Goal: Task Accomplishment & Management: Manage account settings

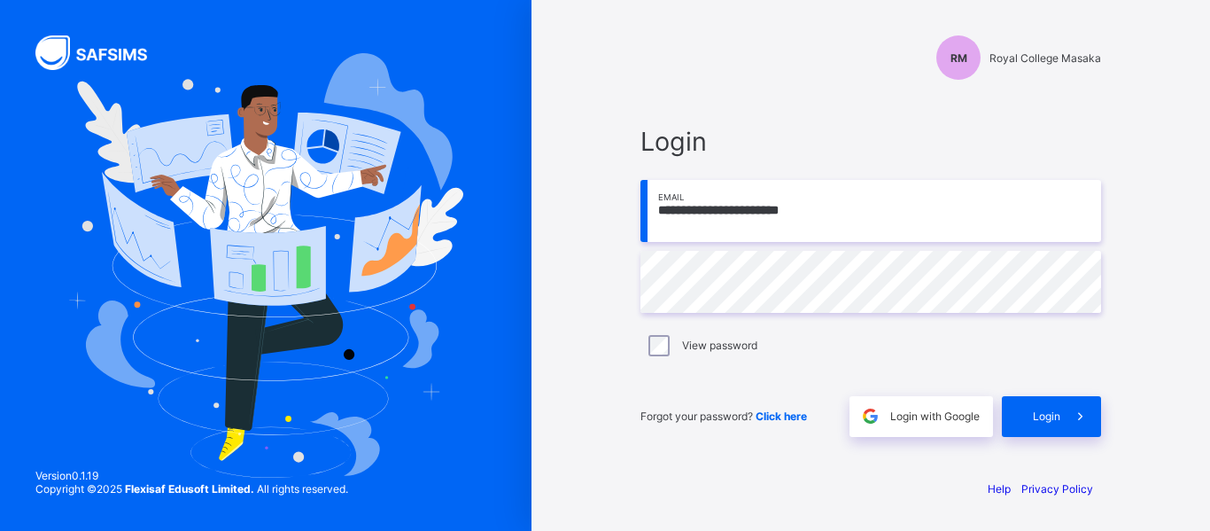
type input "**********"
click at [1069, 410] on span at bounding box center [1081, 416] width 41 height 41
type input "**********"
click at [1075, 424] on icon at bounding box center [1080, 416] width 19 height 17
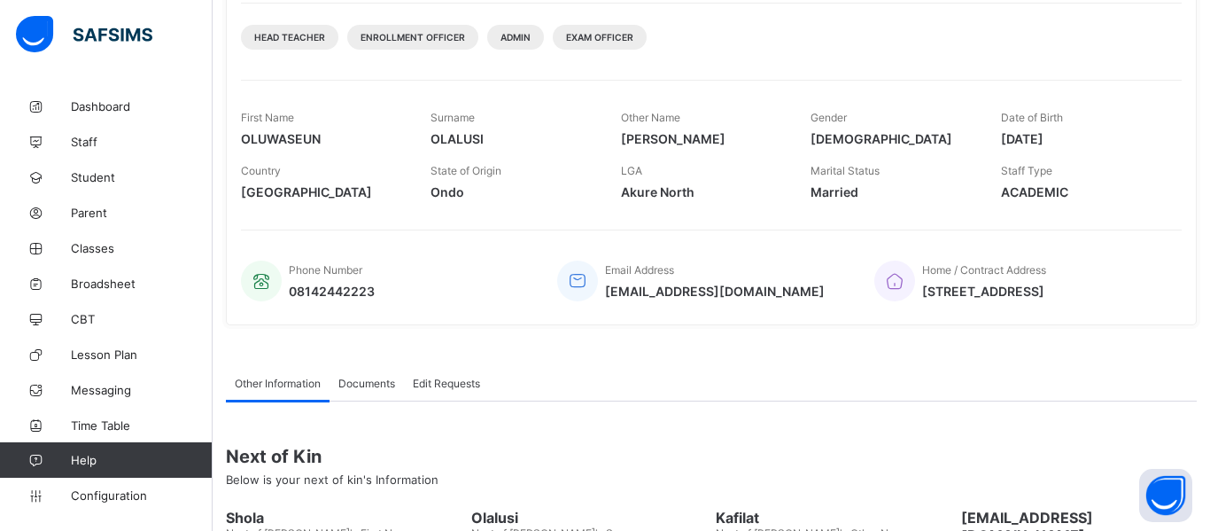
scroll to position [224, 0]
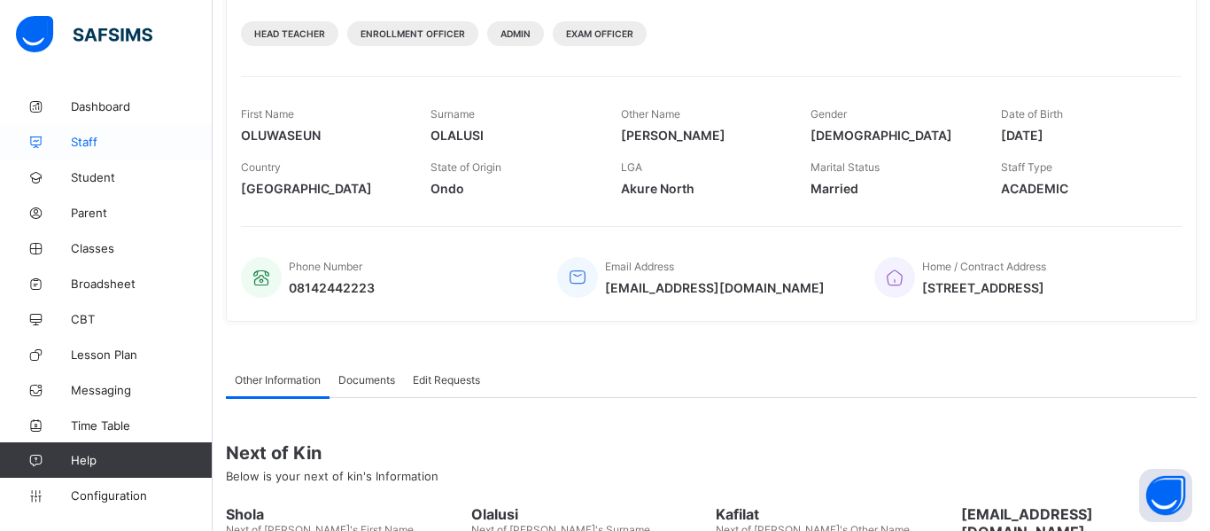
click at [88, 152] on link "Staff" at bounding box center [106, 141] width 213 height 35
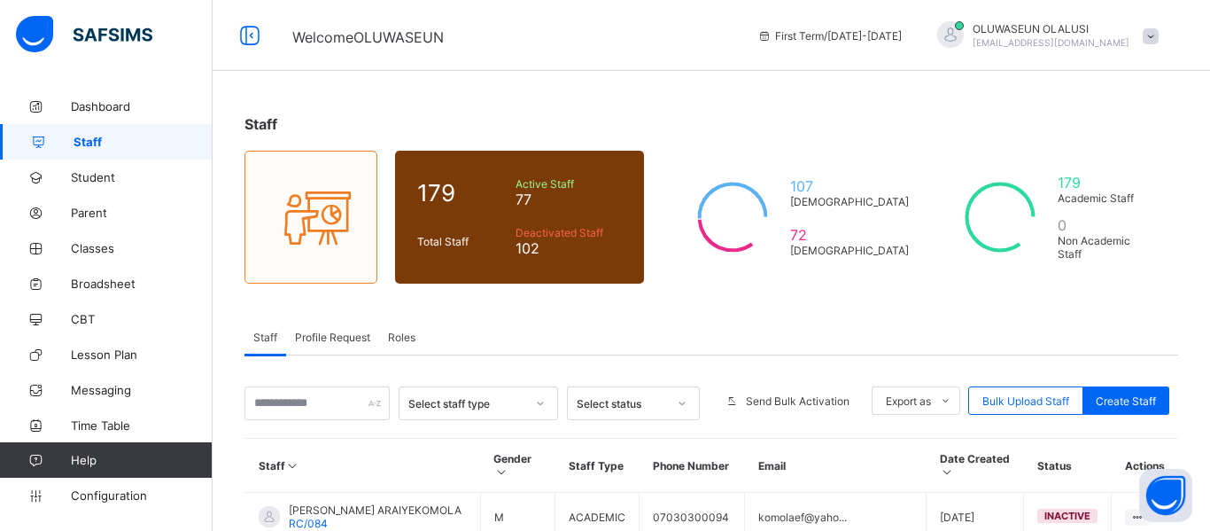
click at [334, 338] on span "Profile Request" at bounding box center [332, 337] width 75 height 13
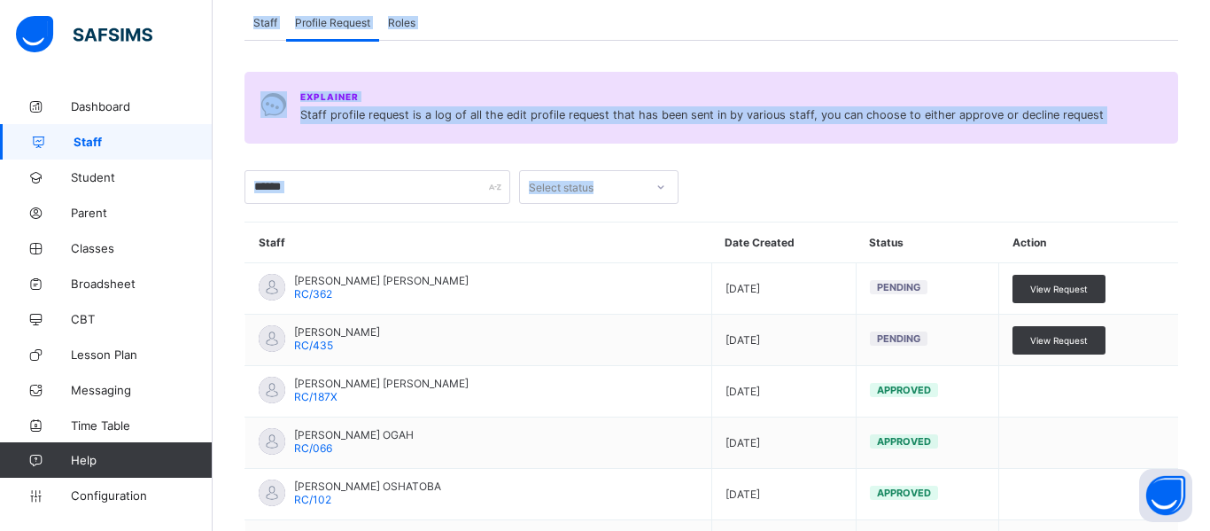
drag, startPoint x: 1209, startPoint y: 143, endPoint x: 1209, endPoint y: 284, distance: 140.9
click at [1209, 284] on div "Staff 179 Total Staff Active Staff 77 Deactivated Staff 102 107 Male 72 Female …" at bounding box center [712, 328] width 998 height 1109
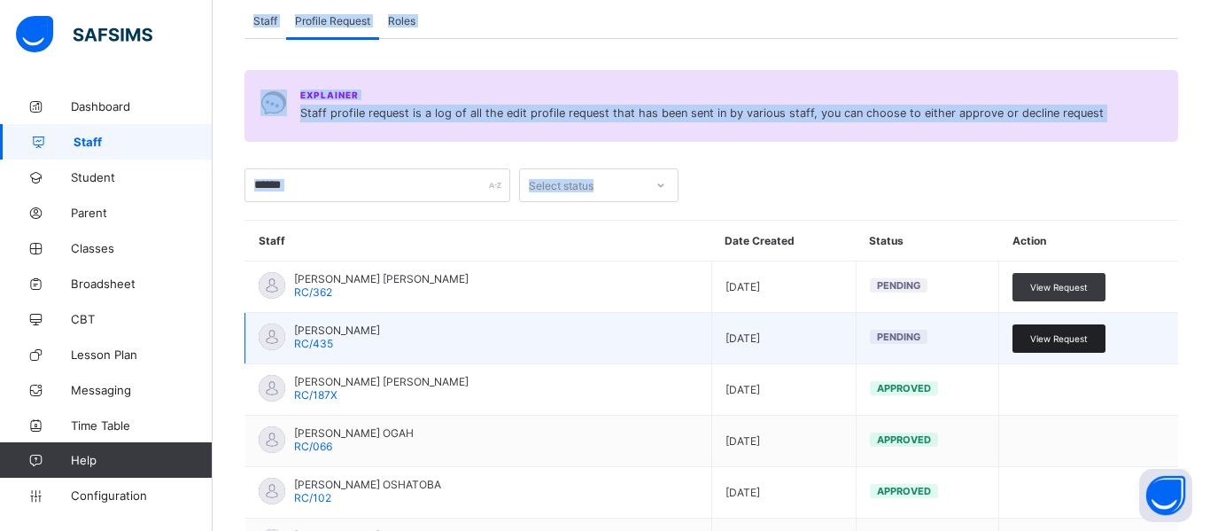
click at [1059, 338] on span "View Request" at bounding box center [1059, 338] width 58 height 11
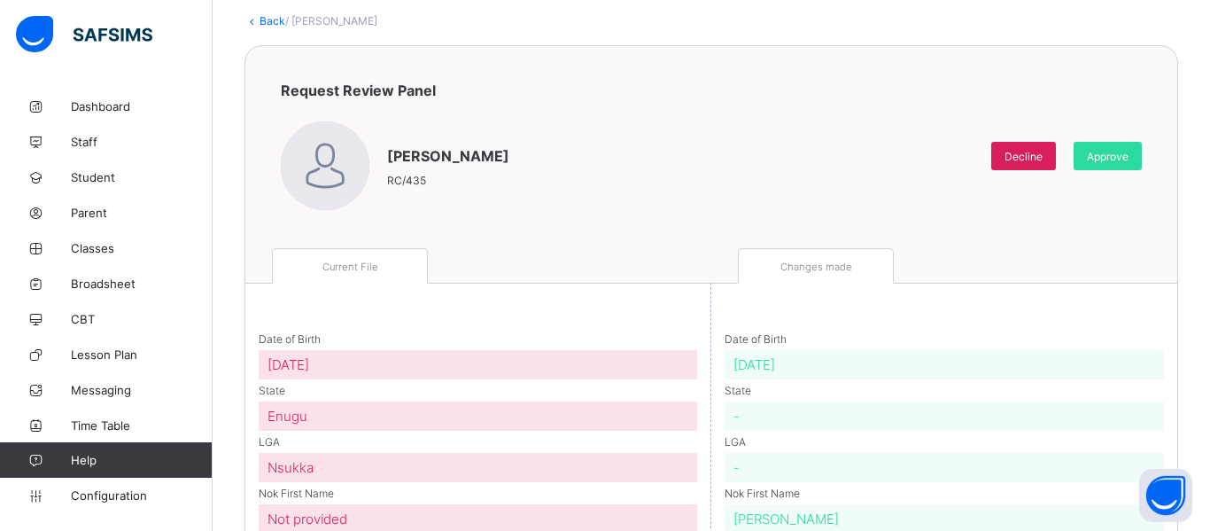
scroll to position [94, 0]
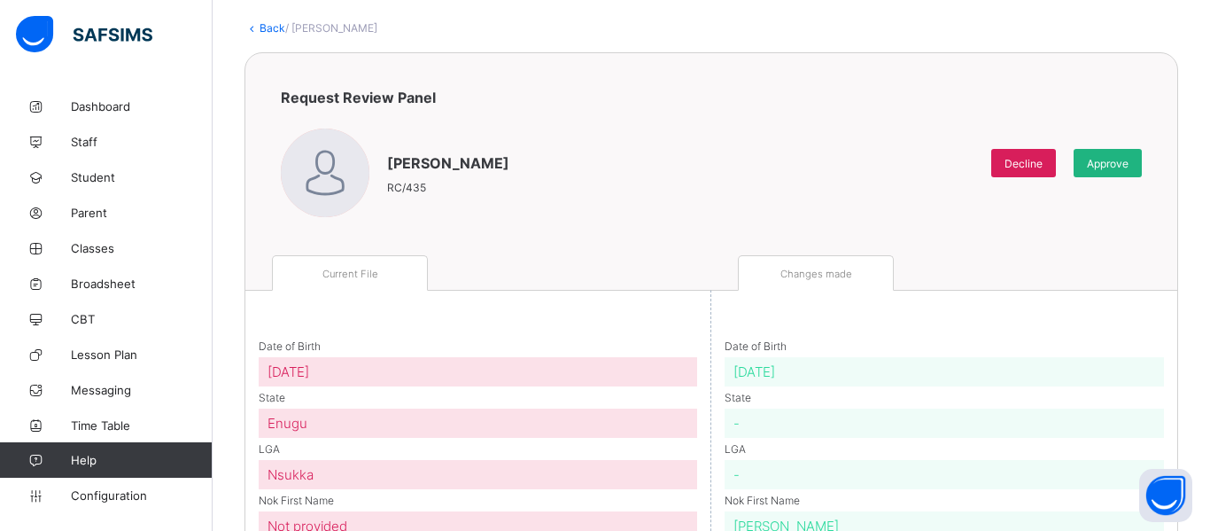
click at [1105, 168] on span "Approve" at bounding box center [1108, 163] width 42 height 13
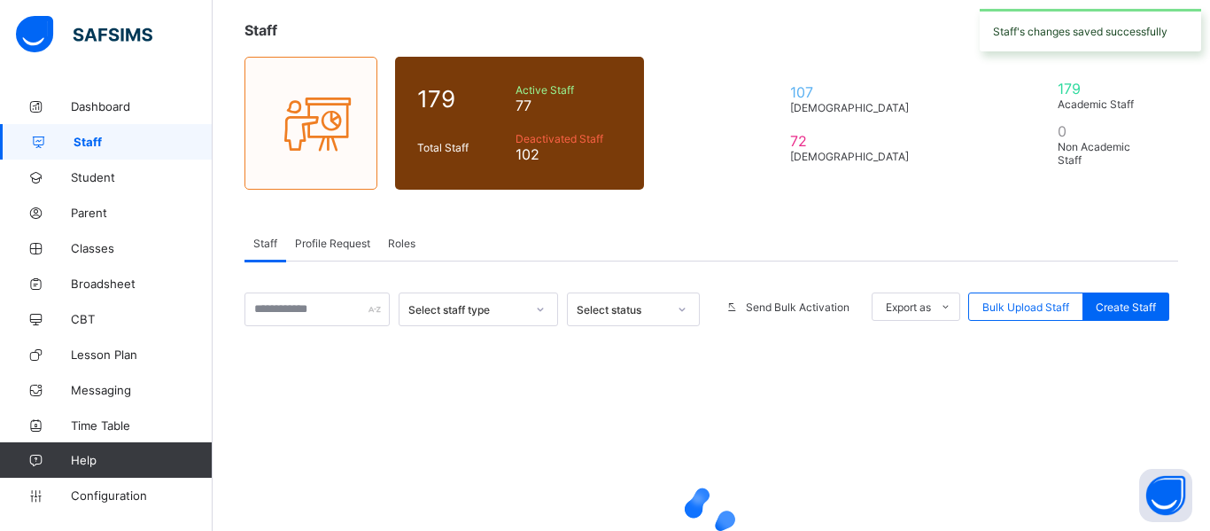
scroll to position [268, 0]
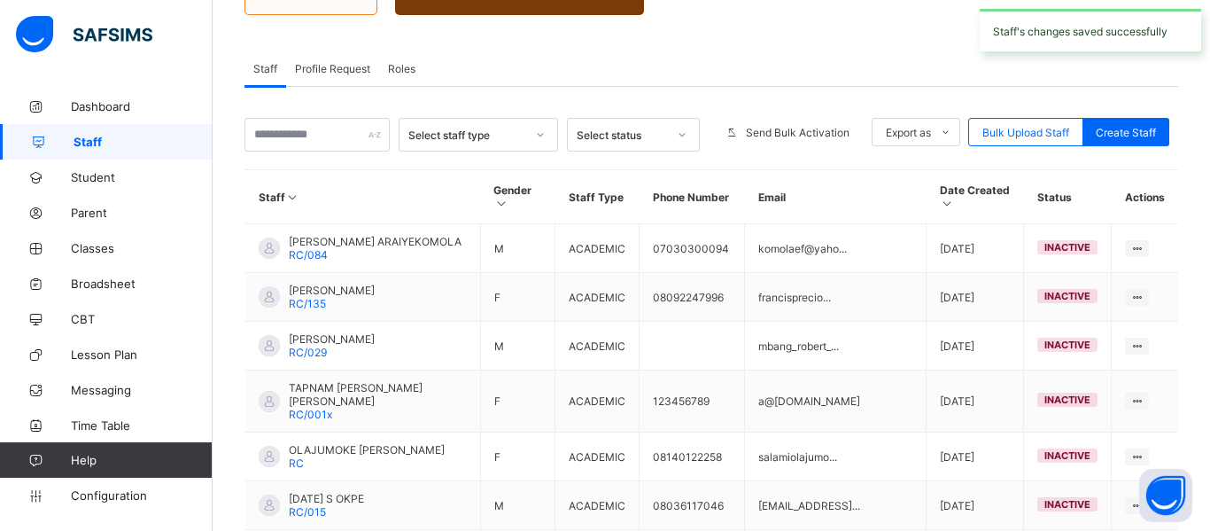
click at [348, 69] on span "Profile Request" at bounding box center [332, 68] width 75 height 13
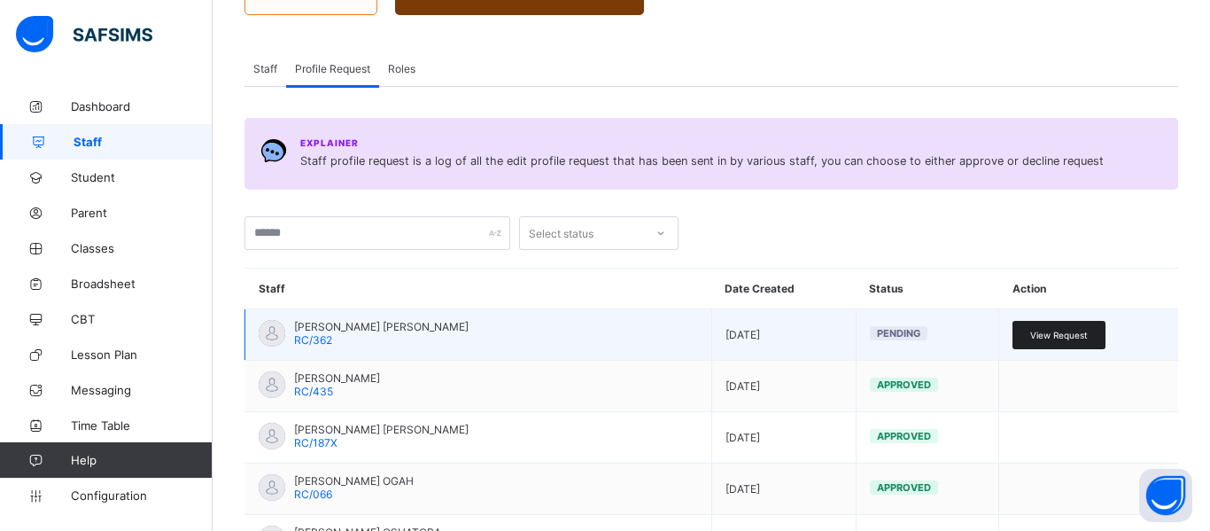
click at [1083, 333] on span "View Request" at bounding box center [1059, 335] width 58 height 11
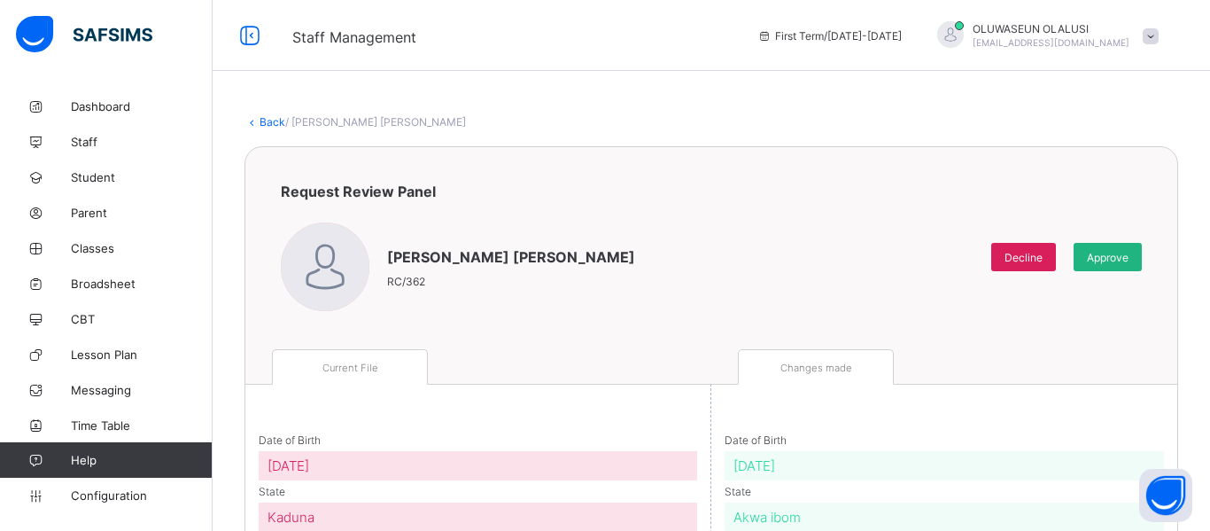
click at [1093, 251] on span "Approve" at bounding box center [1108, 257] width 42 height 13
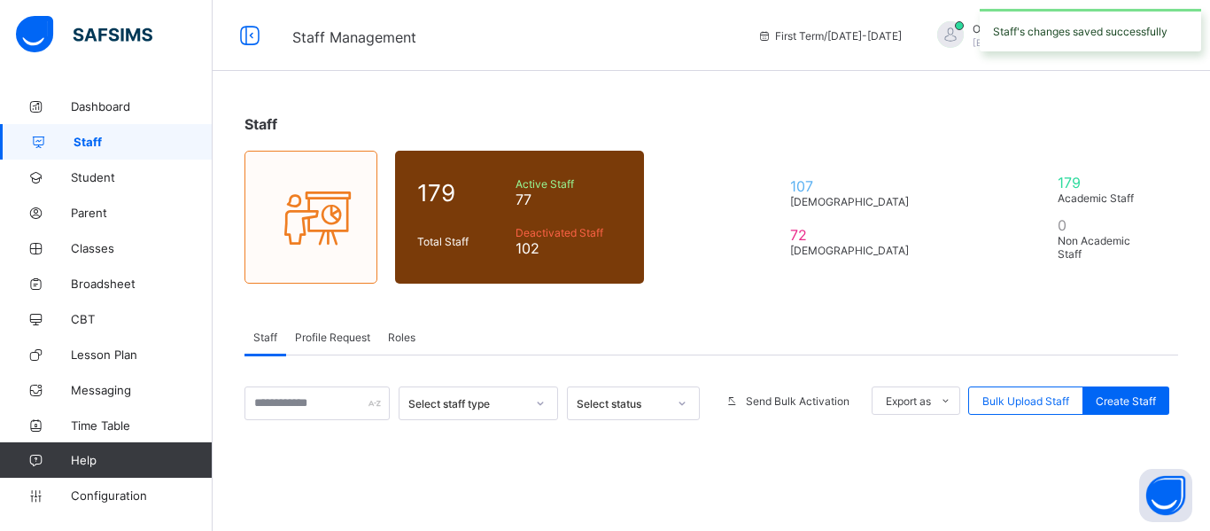
scroll to position [268, 0]
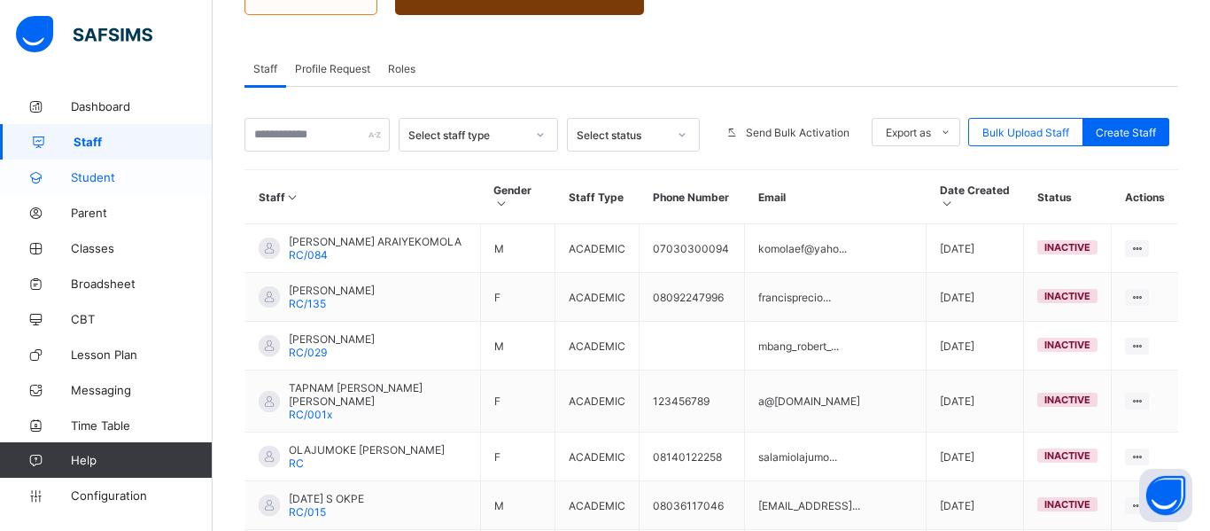
click at [100, 172] on span "Student" at bounding box center [142, 177] width 142 height 14
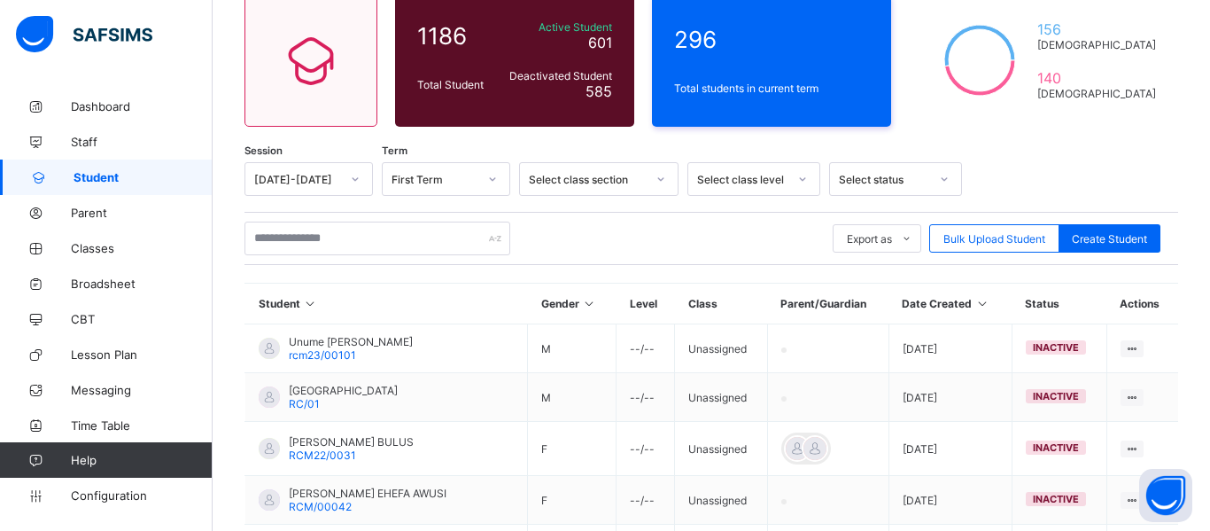
scroll to position [150, 0]
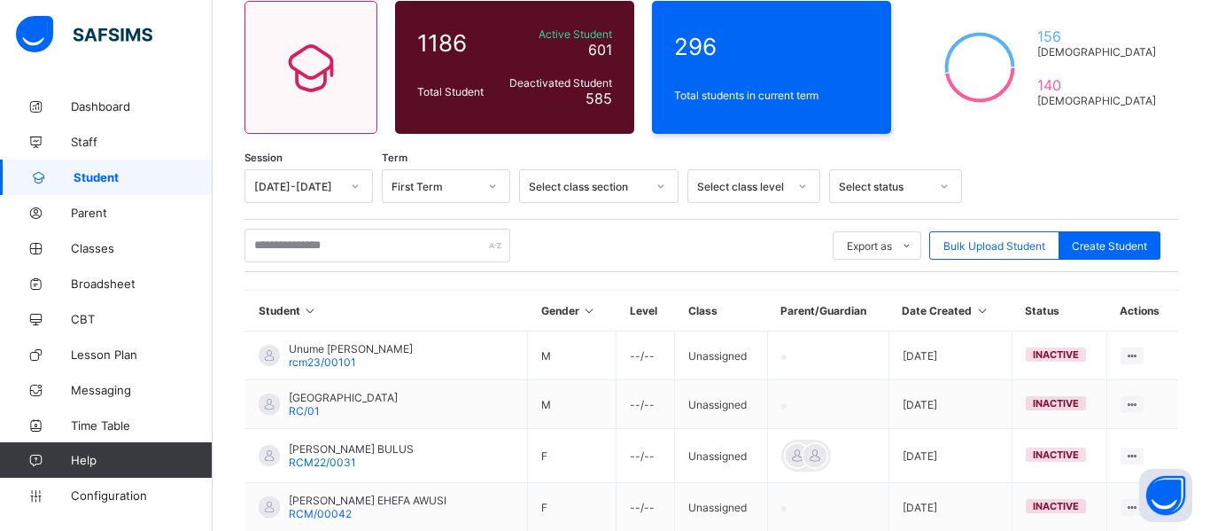
click at [951, 189] on div at bounding box center [944, 186] width 30 height 28
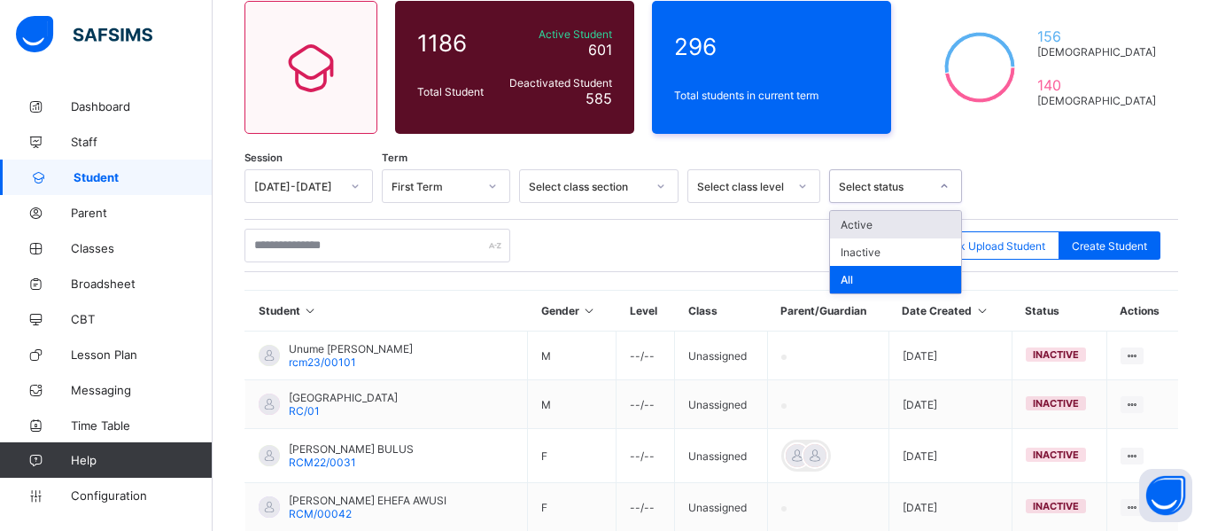
click at [856, 225] on div "Active" at bounding box center [895, 224] width 131 height 27
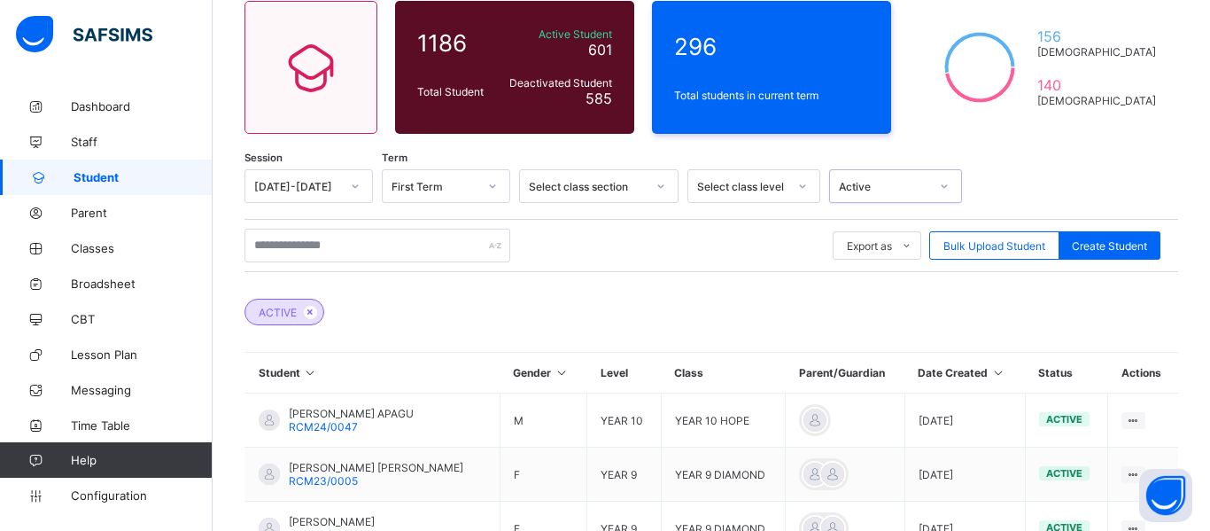
click at [807, 182] on icon at bounding box center [802, 186] width 11 height 18
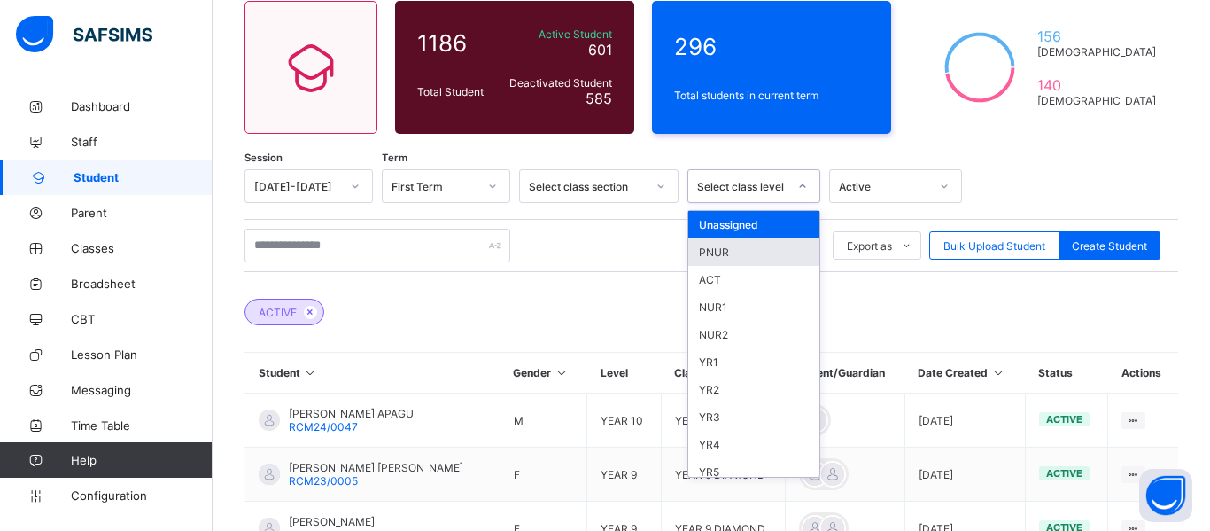
click at [744, 252] on div "PNUR" at bounding box center [753, 251] width 131 height 27
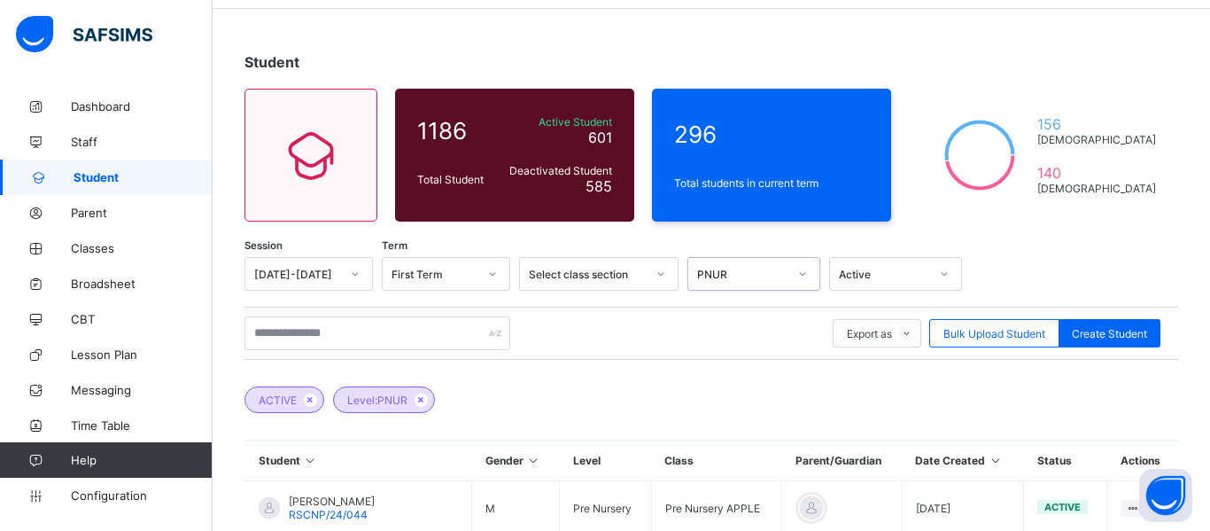
scroll to position [56, 0]
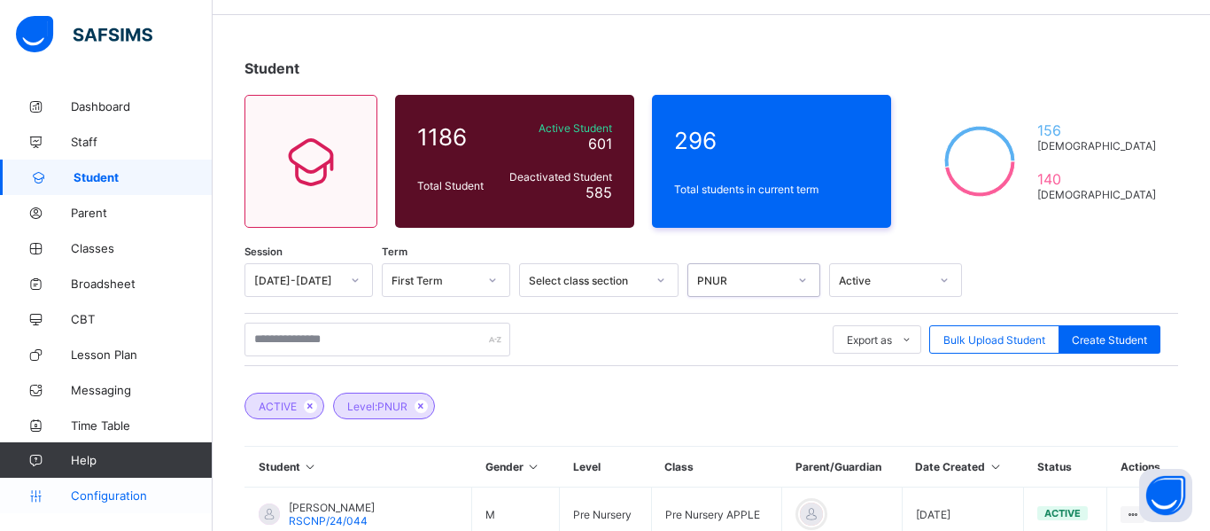
click at [105, 494] on span "Configuration" at bounding box center [141, 495] width 141 height 14
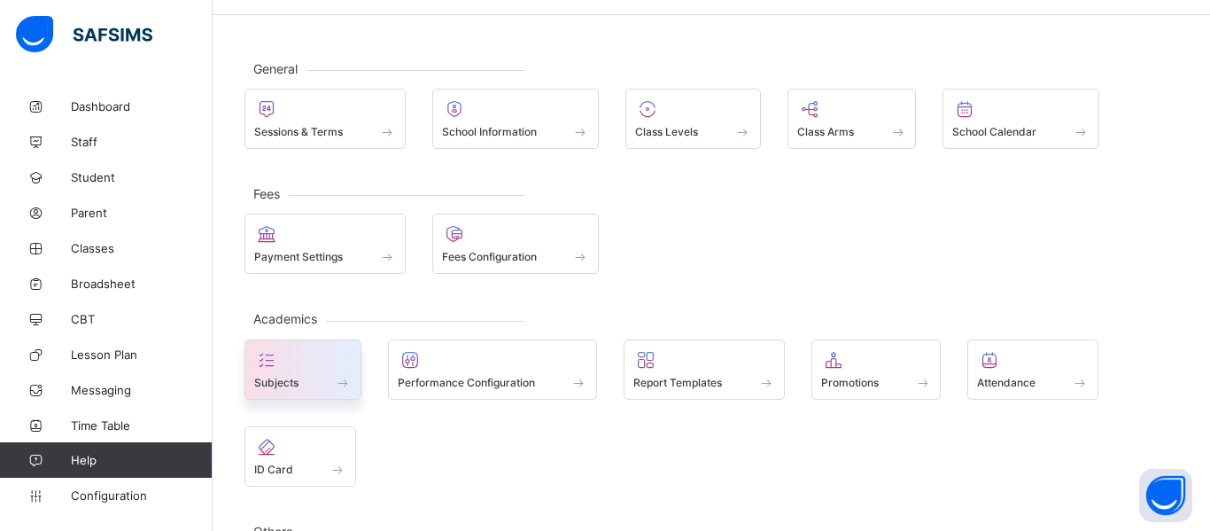
click at [329, 353] on div at bounding box center [302, 359] width 97 height 21
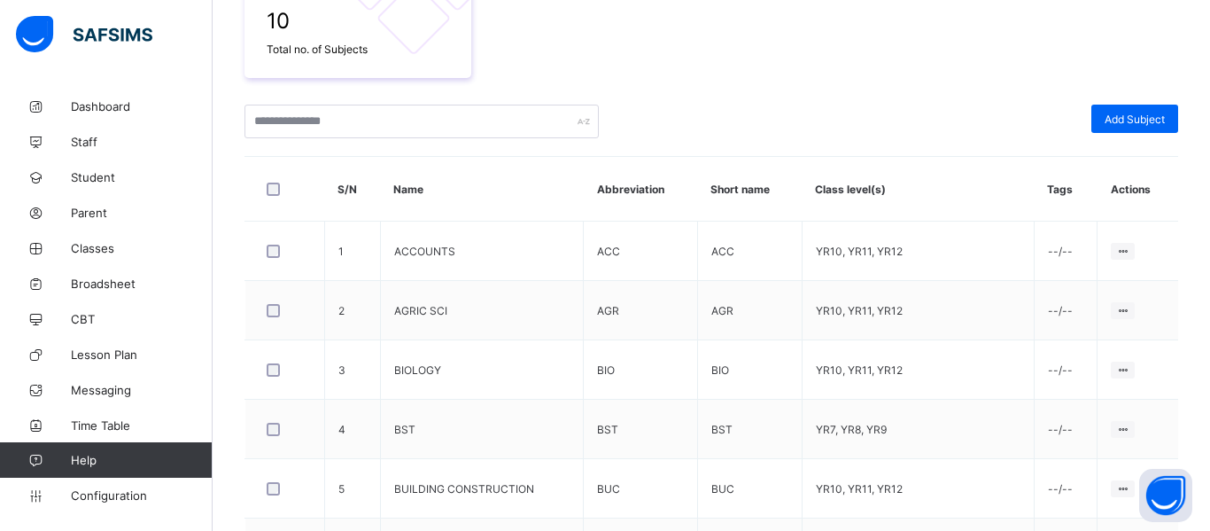
scroll to position [341, 0]
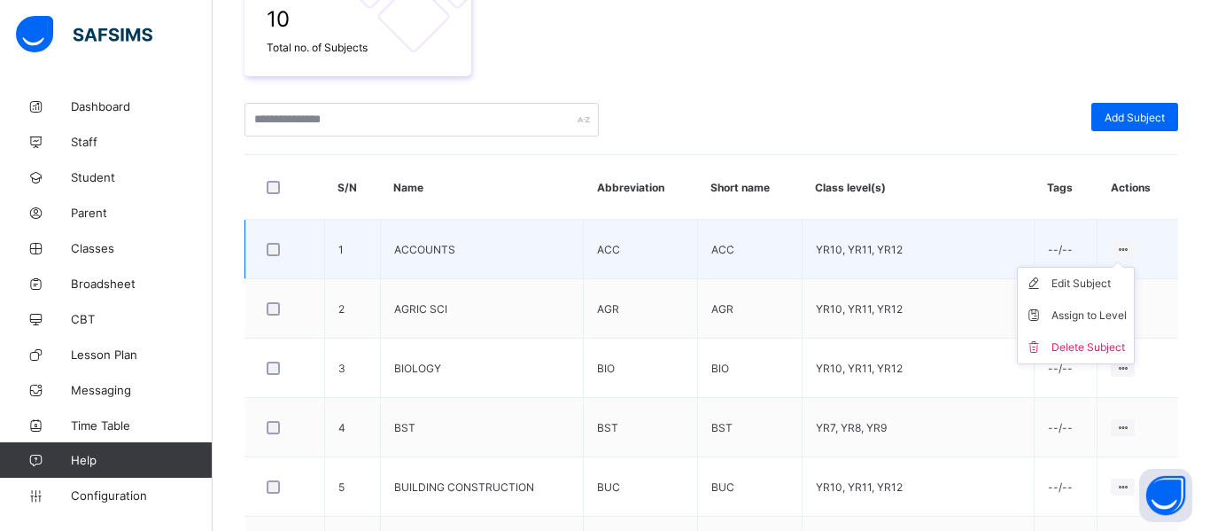
click at [1057, 267] on ul "Edit Subject Assign to Level Delete Subject" at bounding box center [1076, 315] width 118 height 97
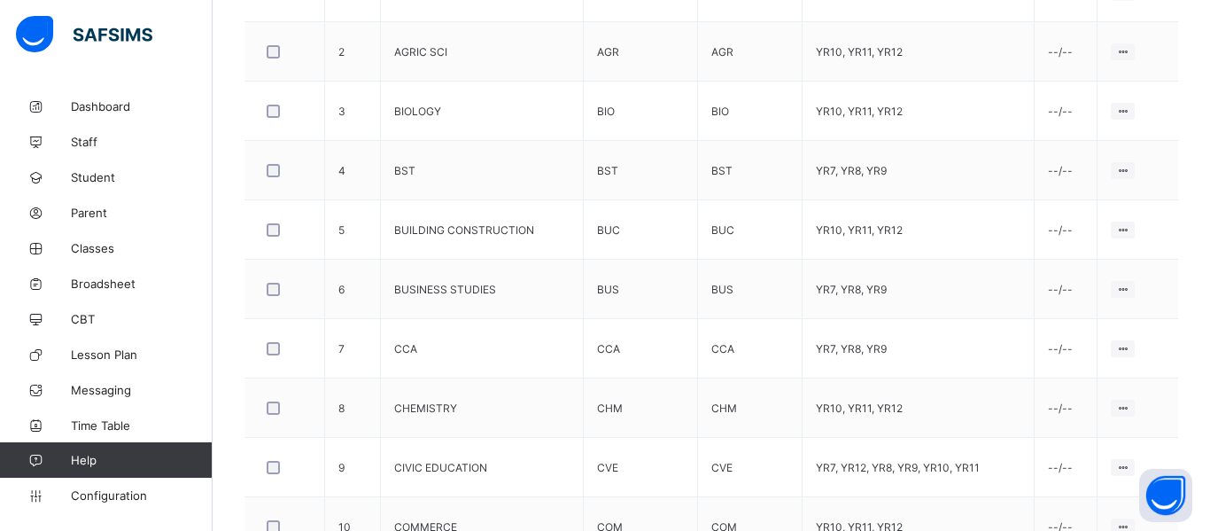
scroll to position [704, 0]
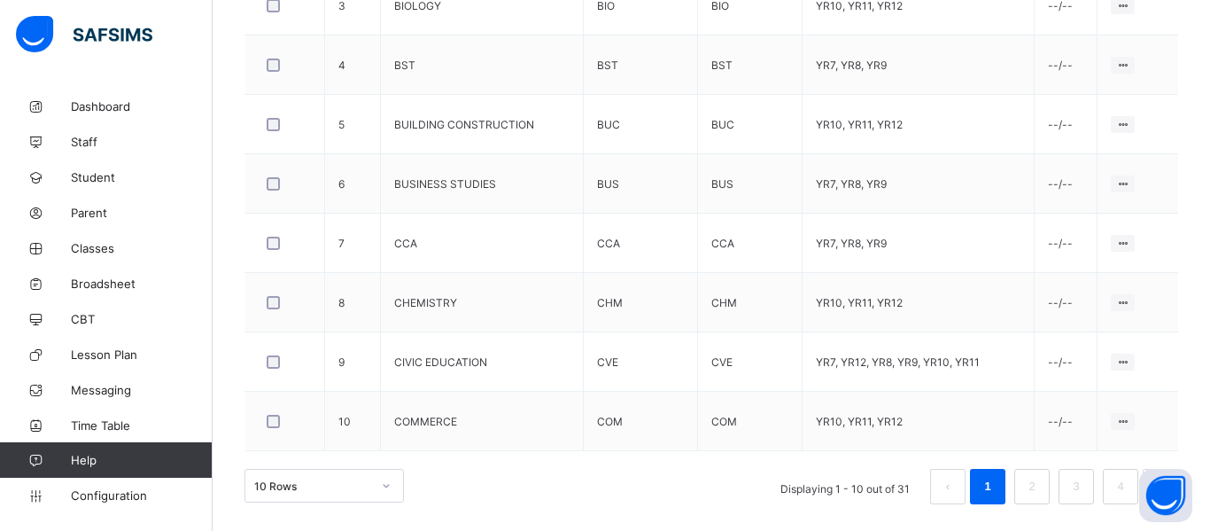
click at [384, 491] on div "10 Rows" at bounding box center [324, 486] width 159 height 34
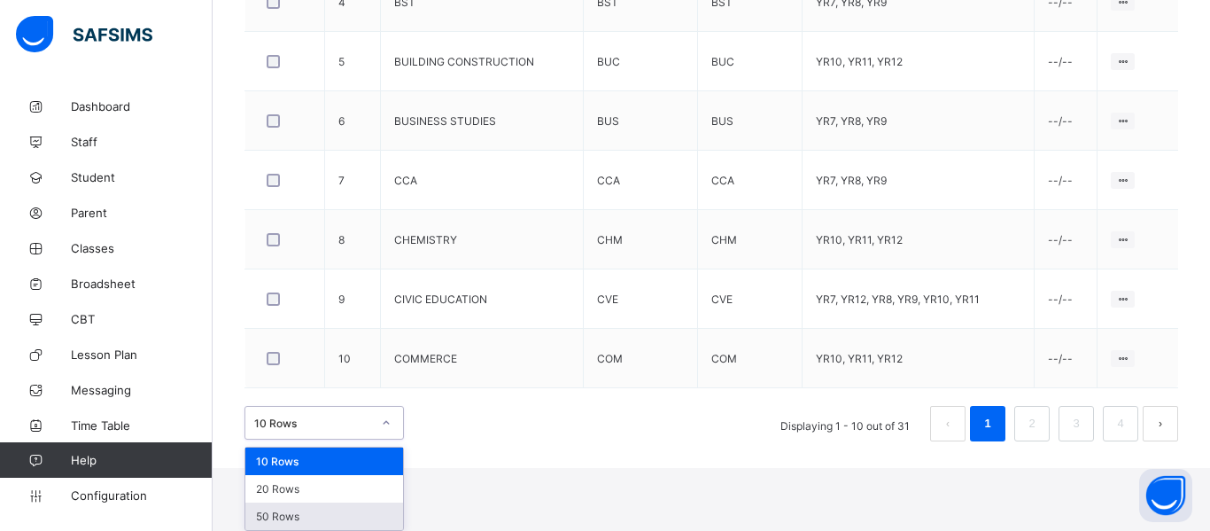
click at [321, 509] on div "50 Rows" at bounding box center [324, 515] width 158 height 27
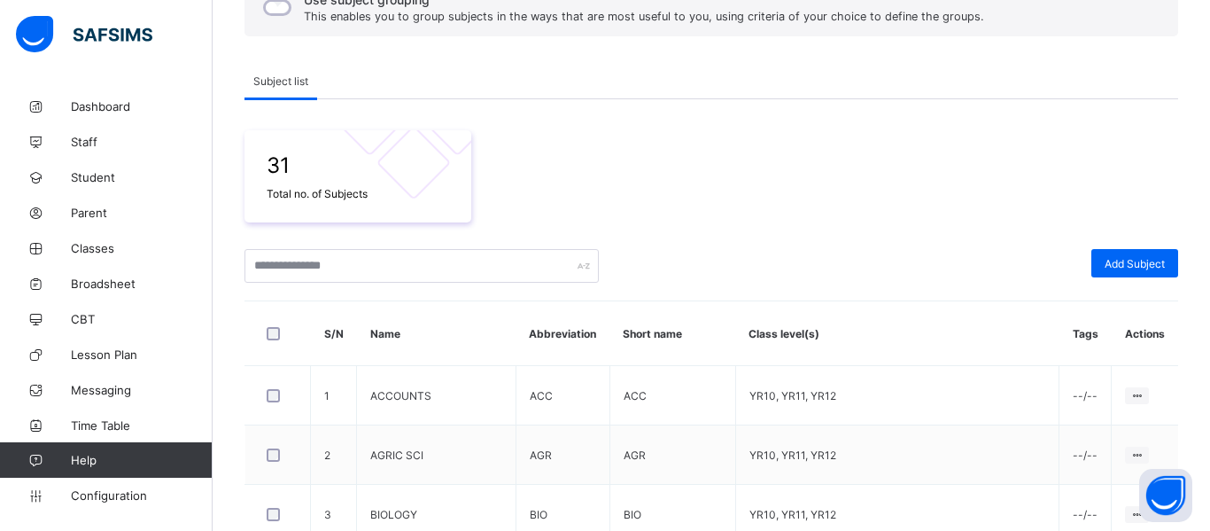
scroll to position [141, 0]
